Goal: Obtain resource: Download file/media

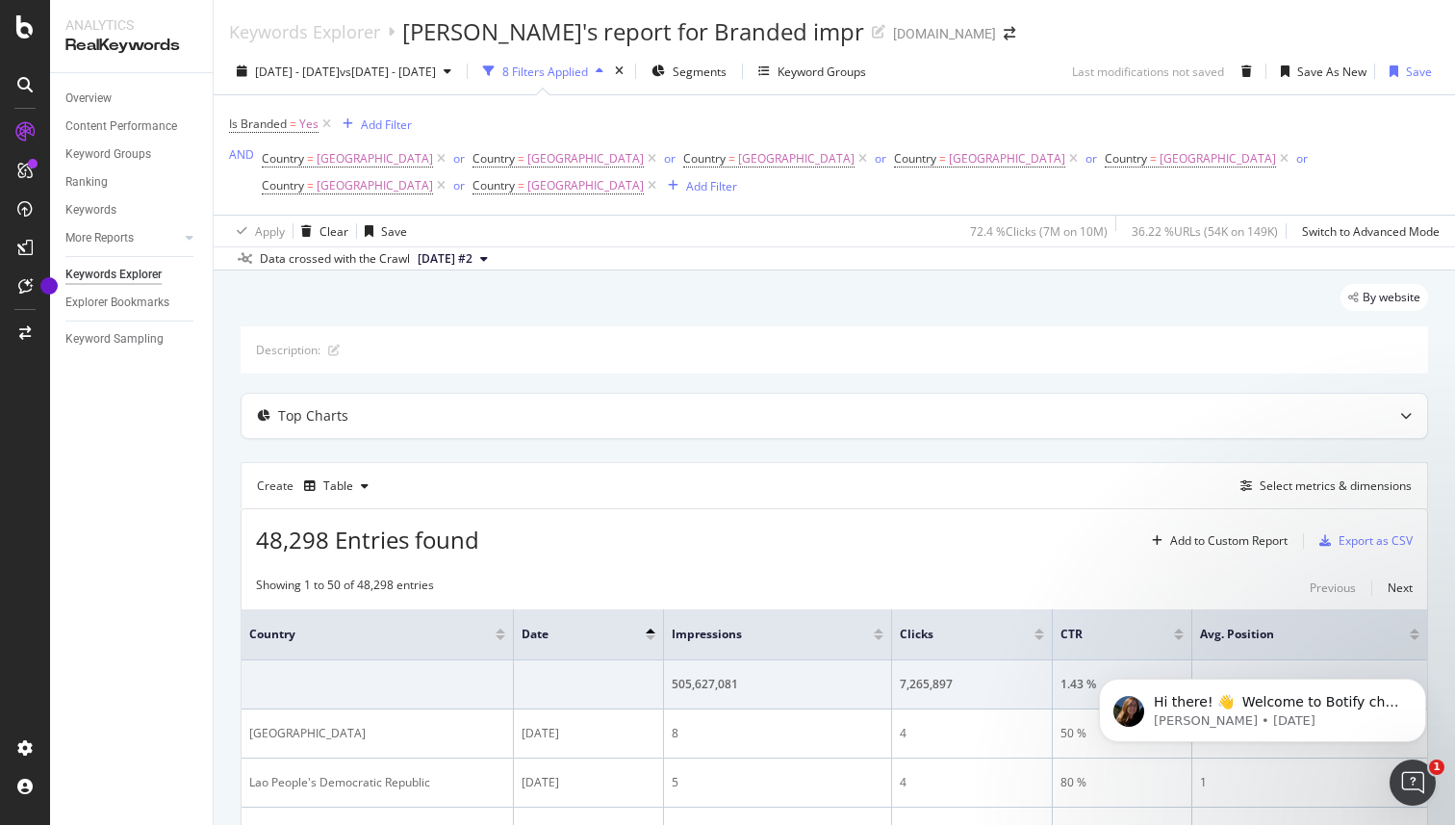
scroll to position [9, 0]
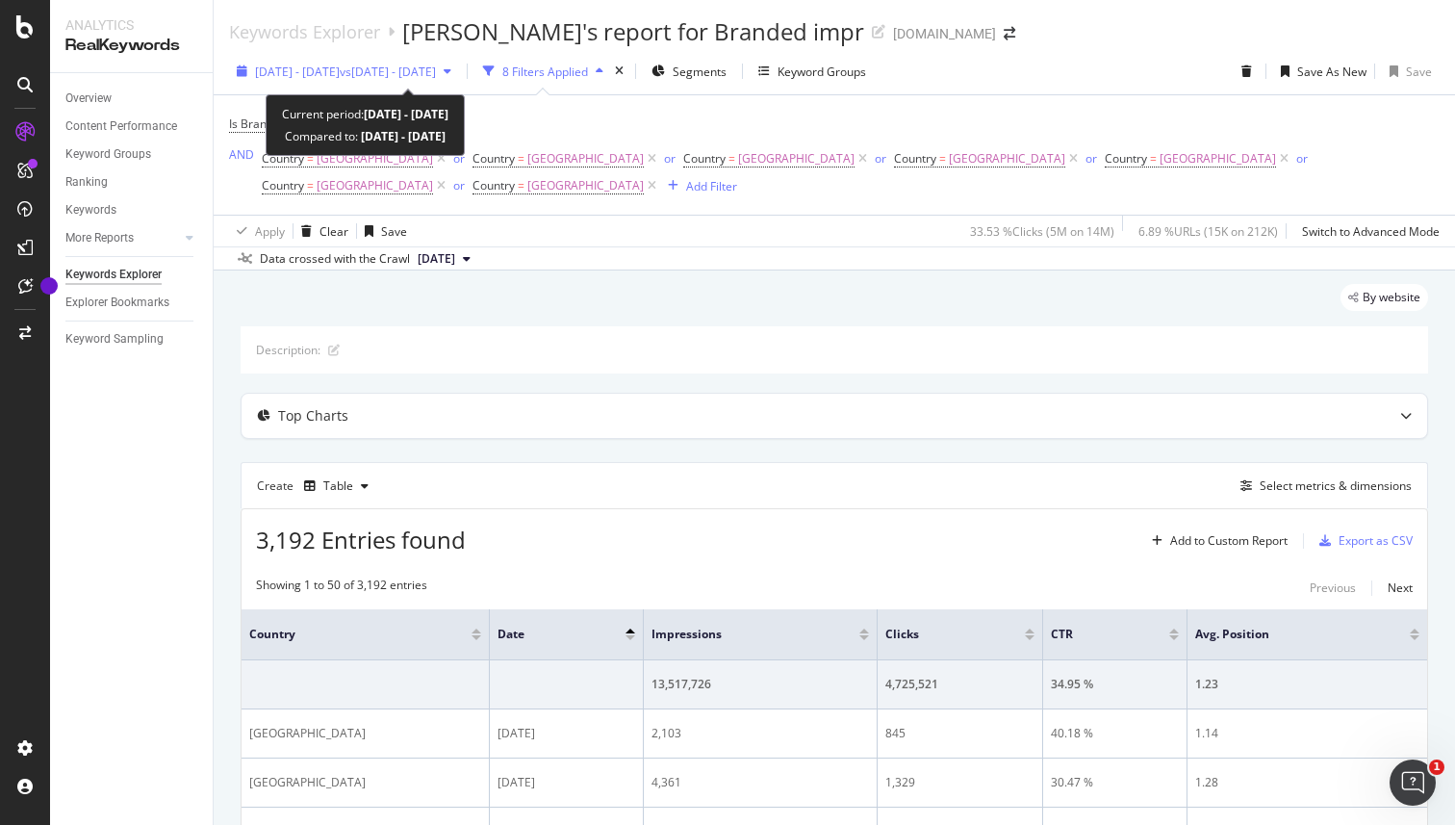
click at [340, 64] on span "2023 Dec. 1st - 2025 Feb. 28th" at bounding box center [297, 72] width 85 height 16
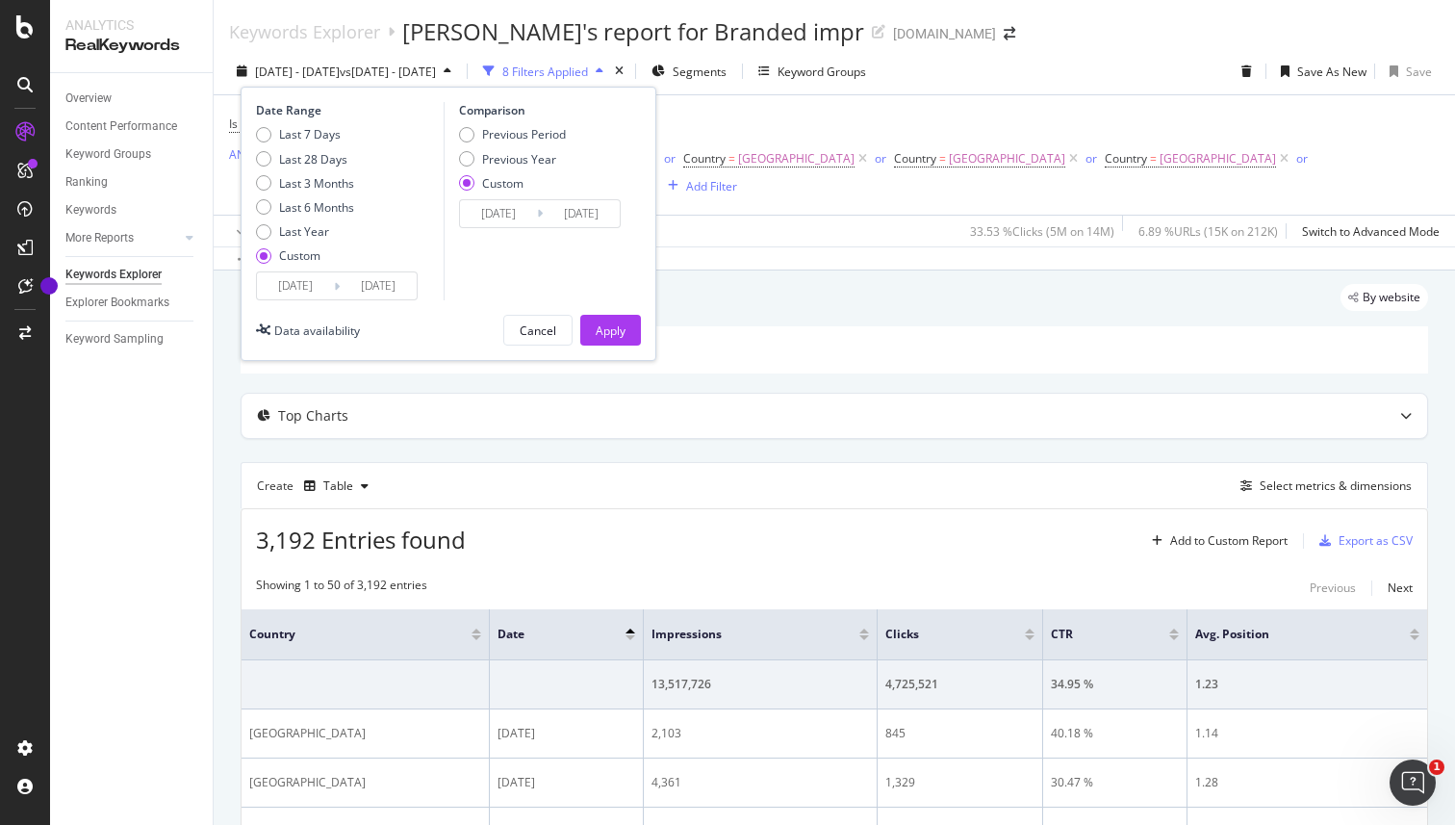
click at [388, 290] on input "2025/02/28" at bounding box center [378, 285] width 77 height 27
type input "2025/09/30"
click at [617, 334] on div "Apply" at bounding box center [611, 330] width 30 height 16
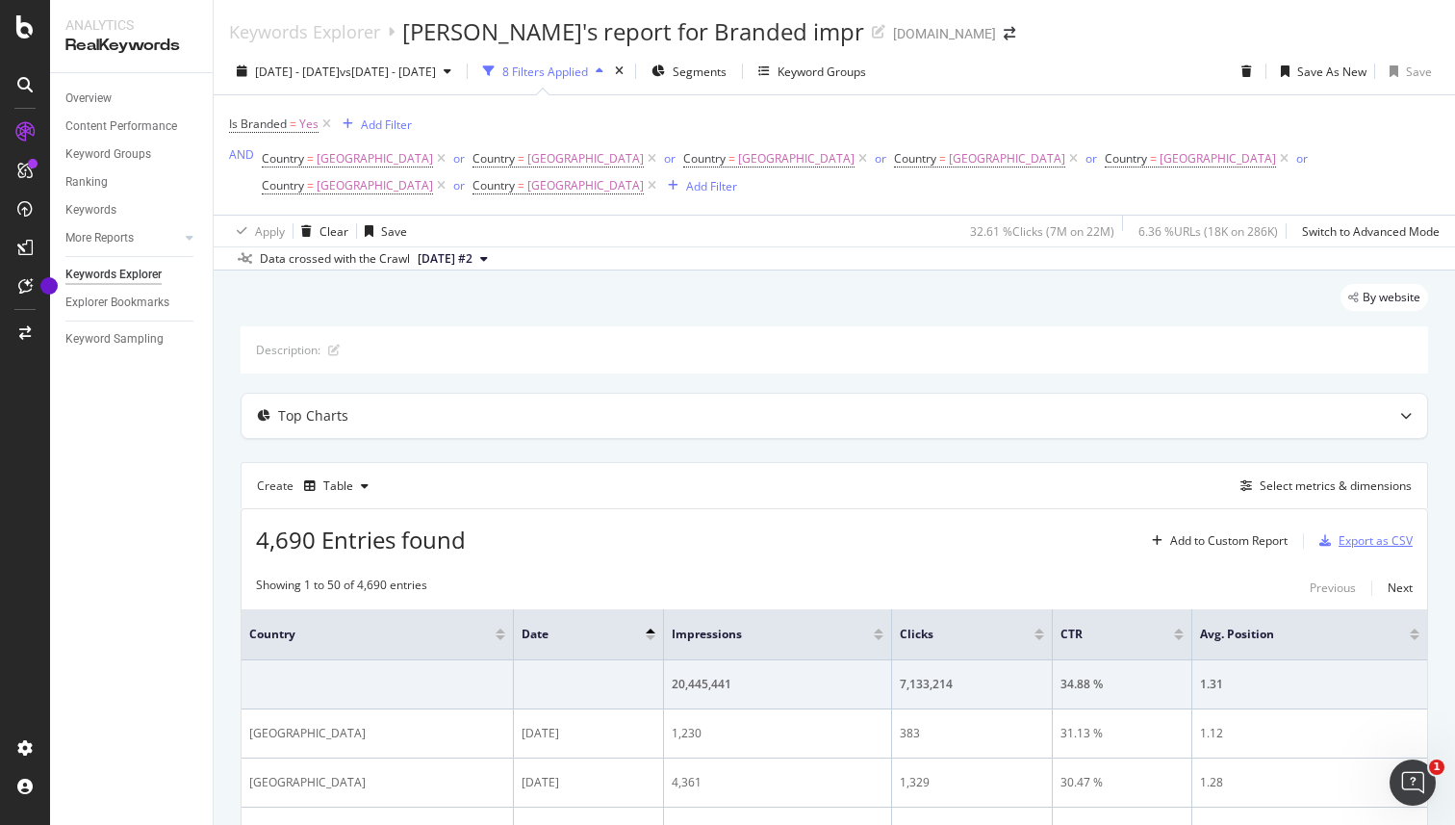
click at [1356, 532] on div "Export as CSV" at bounding box center [1375, 540] width 74 height 16
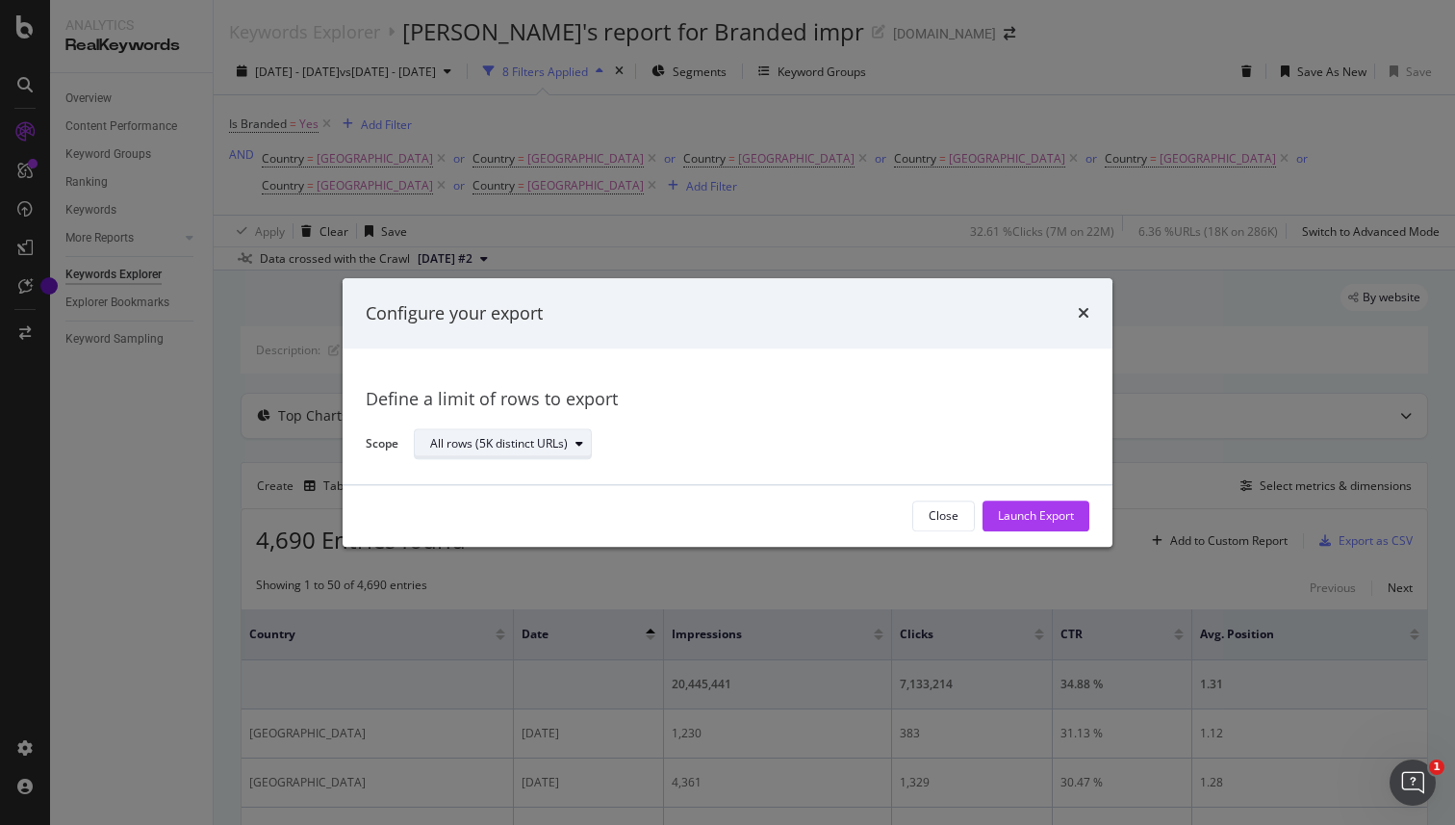
click at [580, 444] on icon "modal" at bounding box center [579, 445] width 8 height 12
drag, startPoint x: 650, startPoint y: 434, endPoint x: 843, endPoint y: 471, distance: 195.9
click at [652, 435] on div "All rows (5K distinct URLs)" at bounding box center [744, 444] width 660 height 34
click at [1047, 521] on div "Launch Export" at bounding box center [1036, 516] width 76 height 16
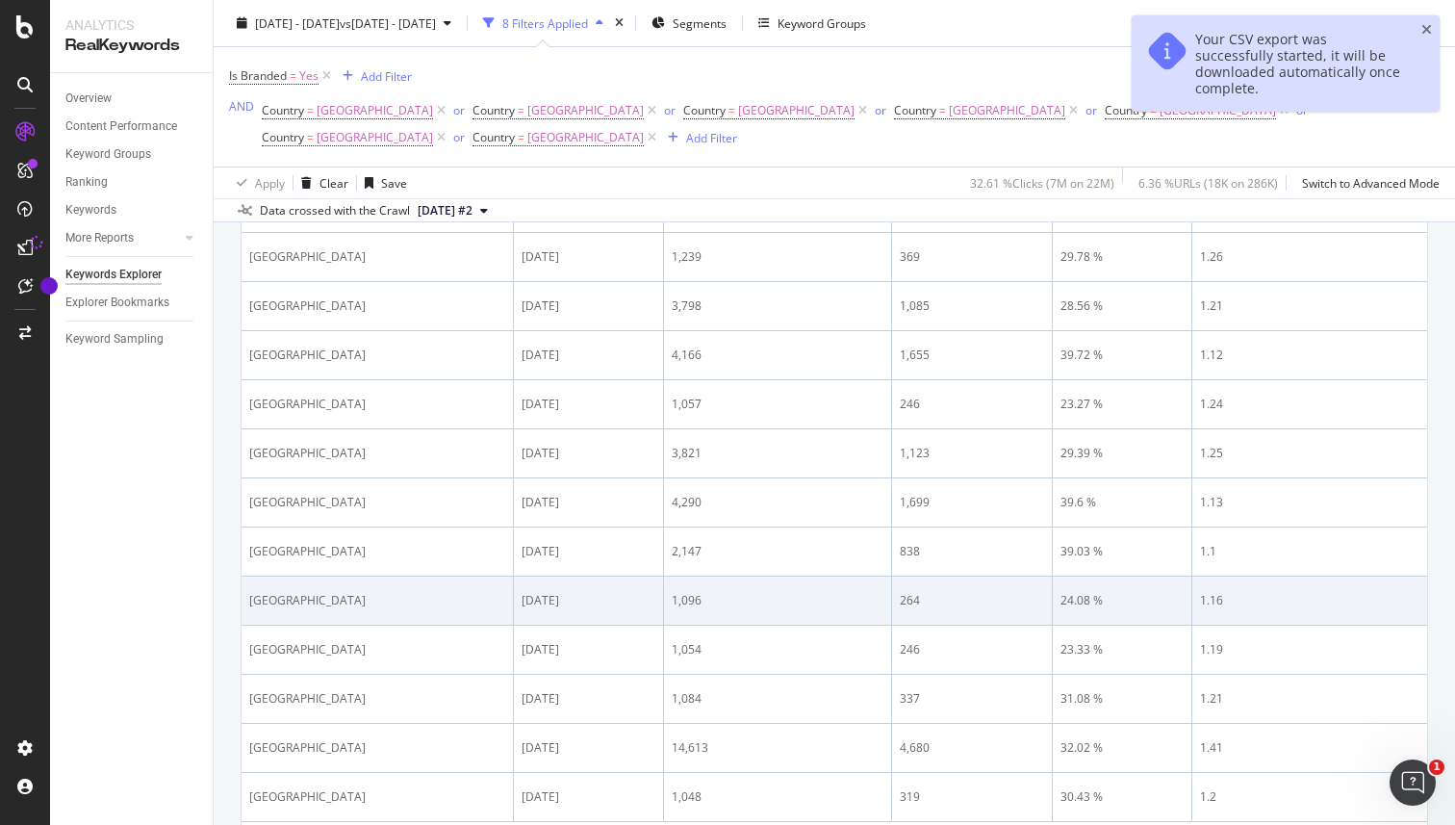
scroll to position [2422, 0]
